Goal: Check status: Check status

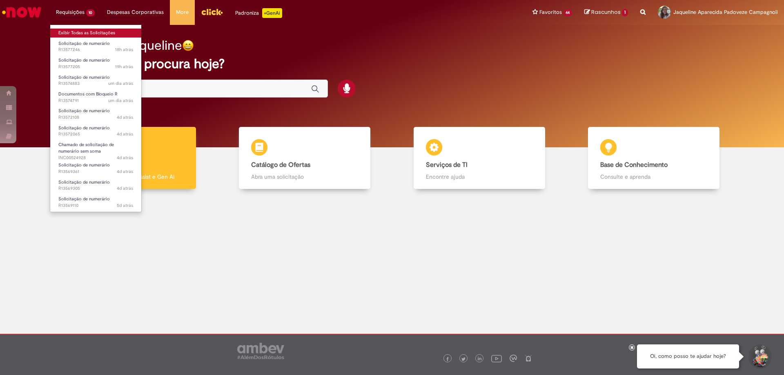
click at [77, 33] on link "Exibir Todas as Solicitações" at bounding box center [95, 33] width 91 height 9
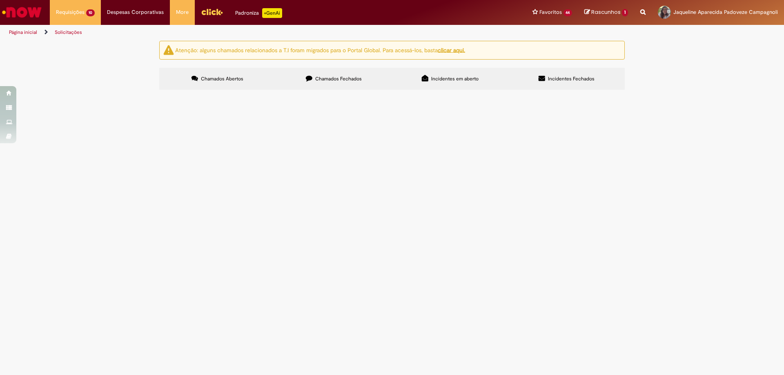
click at [0, 0] on span "Documentos com Bloqueio R" at bounding box center [0, 0] width 0 height 0
click at [0, 0] on span "Bom dia! Solicito retirar bloqueio R da NF 284122" at bounding box center [0, 0] width 0 height 0
drag, startPoint x: 169, startPoint y: 187, endPoint x: 198, endPoint y: 187, distance: 28.2
click at [0, 0] on td "R13574791" at bounding box center [0, 0] width 0 height 0
copy span "R13574791"
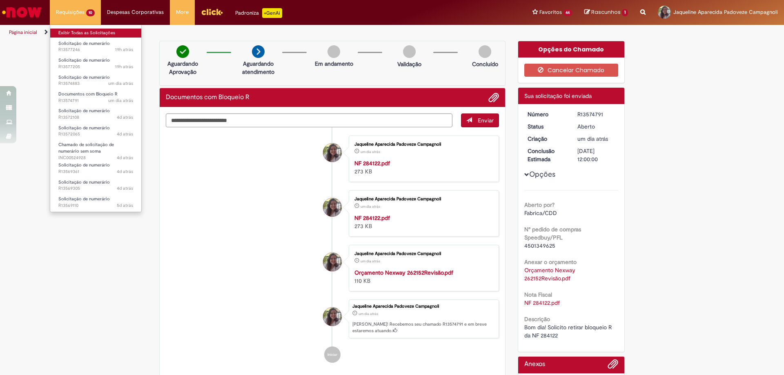
click at [75, 34] on link "Exibir Todas as Solicitações" at bounding box center [95, 33] width 91 height 9
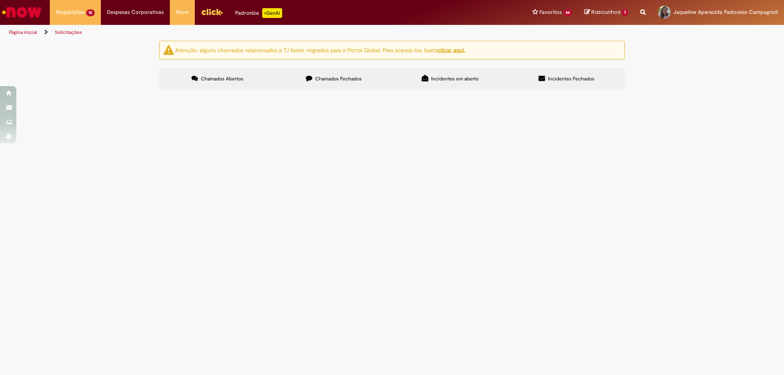
click at [0, 0] on span "Documentos com Bloqueio R" at bounding box center [0, 0] width 0 height 0
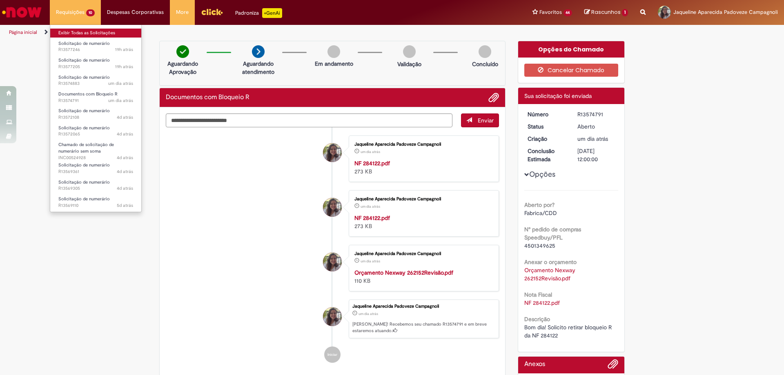
click at [69, 36] on link "Exibir Todas as Solicitações" at bounding box center [95, 33] width 91 height 9
